Goal: Navigation & Orientation: Find specific page/section

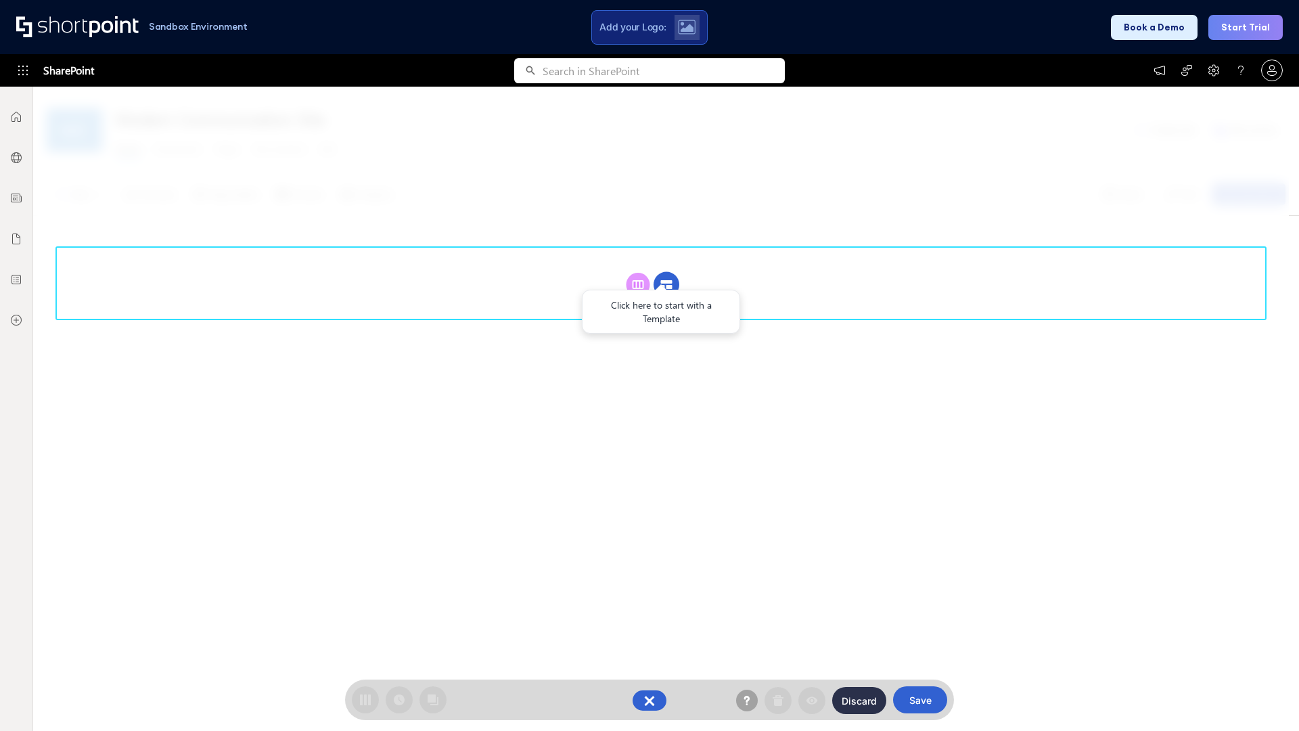
click at [666, 284] on circle at bounding box center [667, 285] width 26 height 26
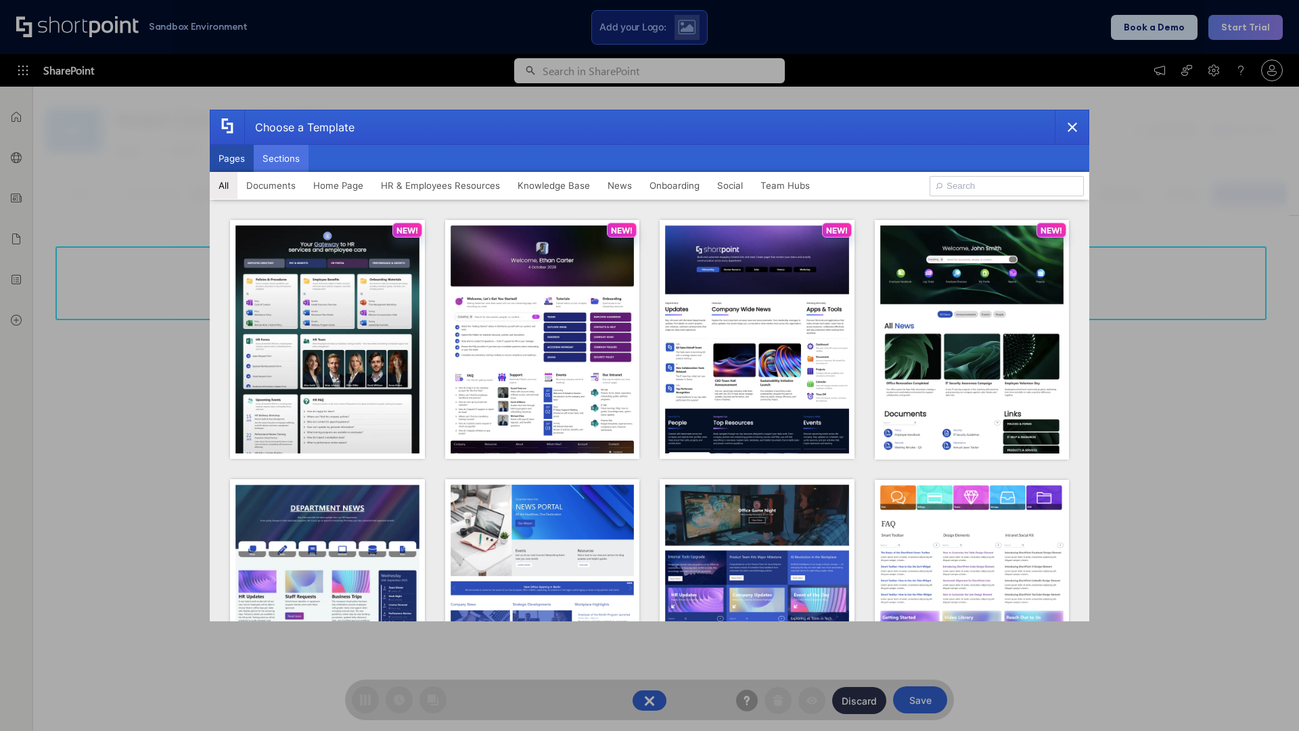
click at [281, 158] on button "Sections" at bounding box center [281, 158] width 55 height 27
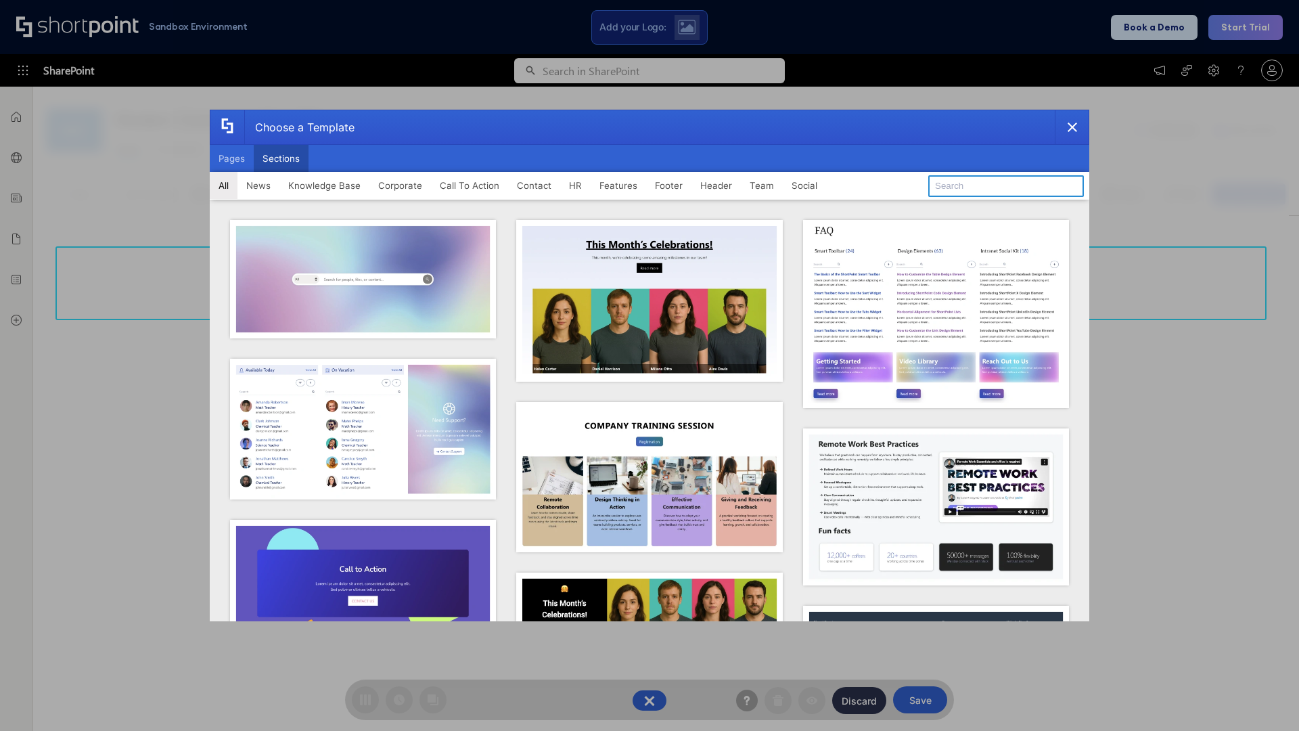
type input "Features Kit 3"
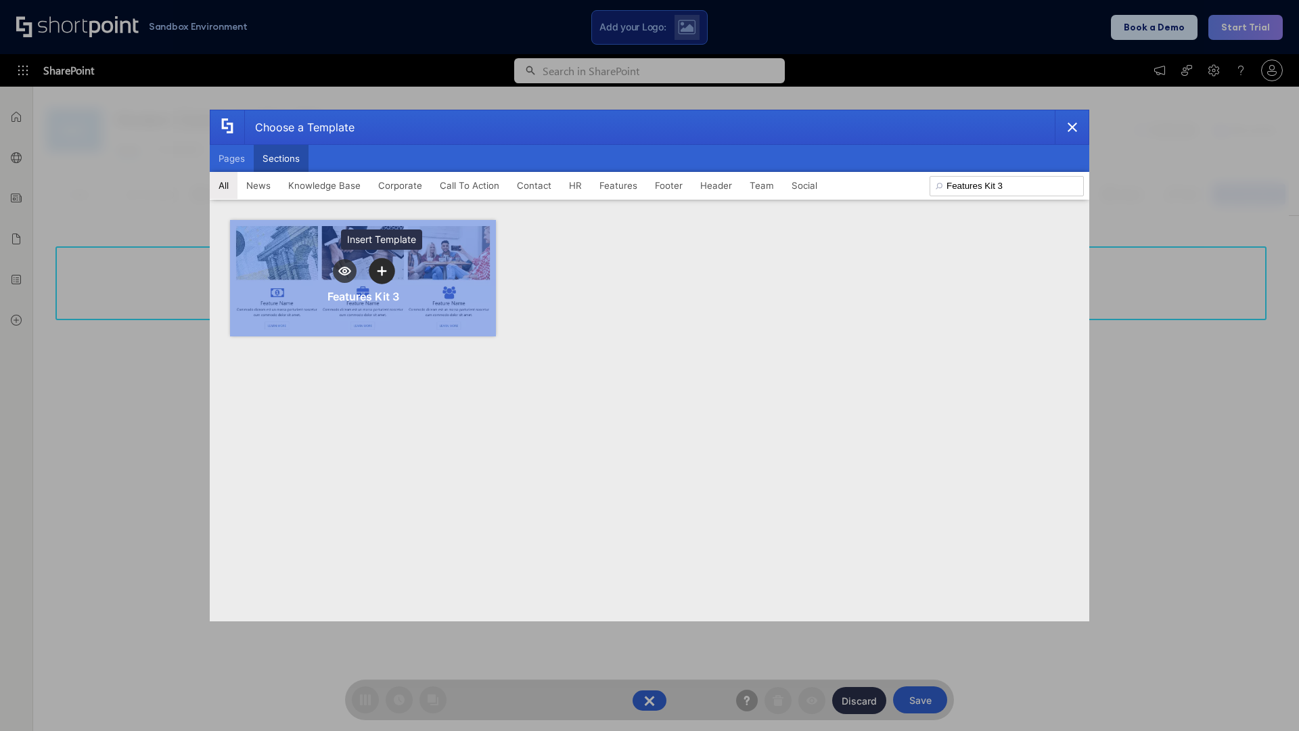
click at [382, 271] on icon "template selector" at bounding box center [381, 271] width 9 height 9
